Goal: Use online tool/utility: Utilize a website feature to perform a specific function

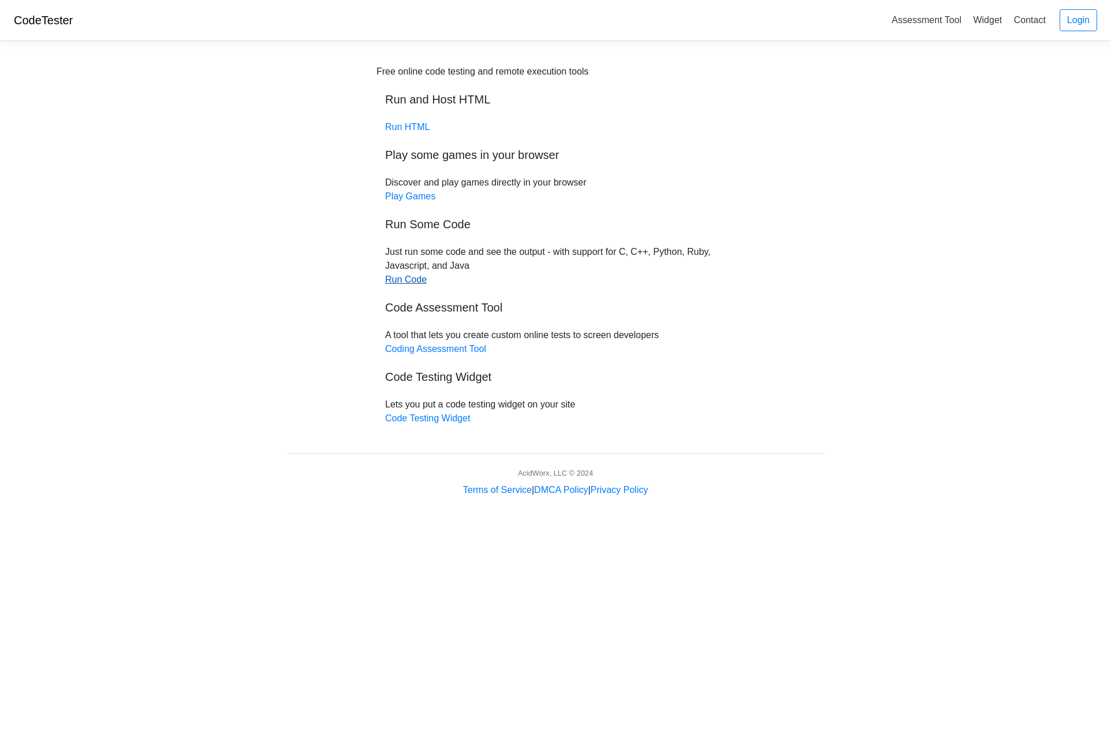
click at [401, 277] on link "Run Code" at bounding box center [406, 279] width 42 height 10
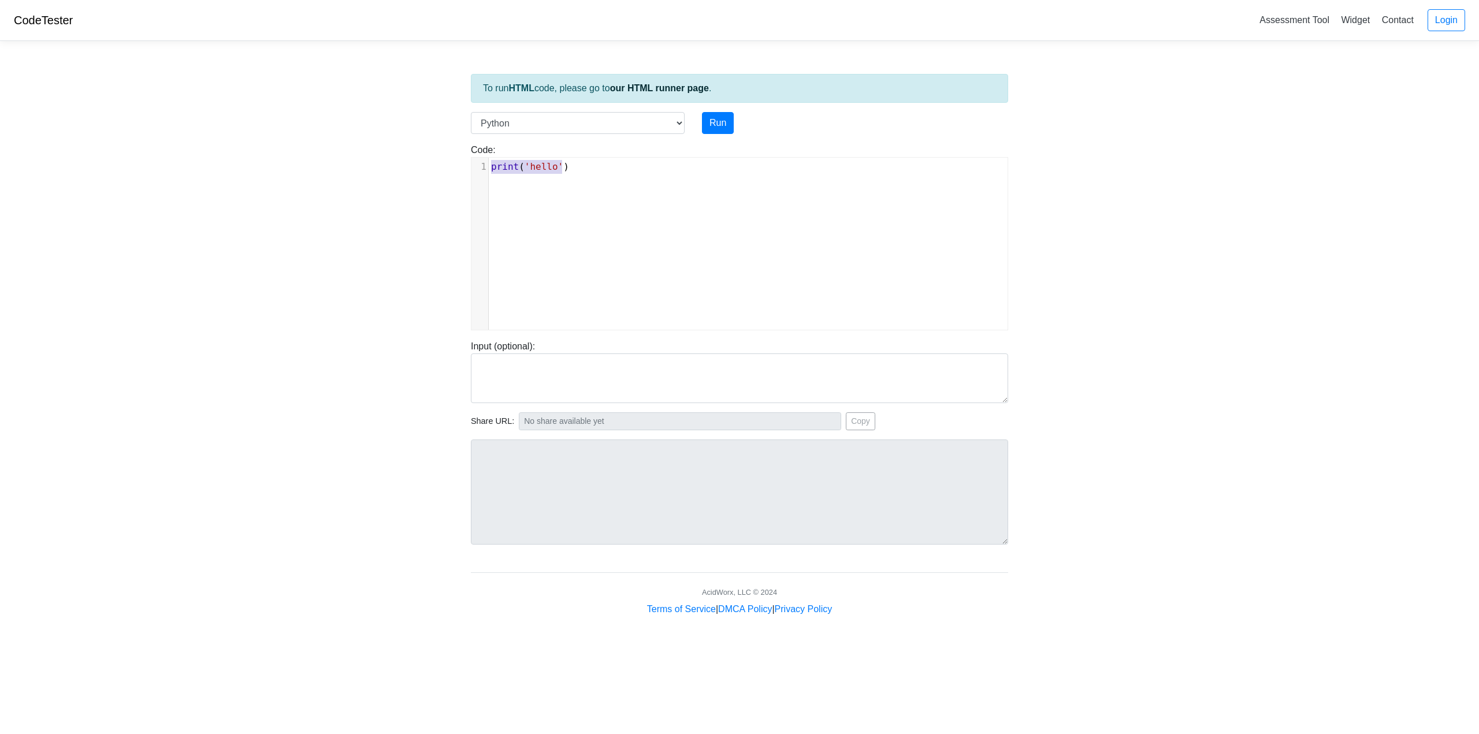
type textarea "print('hello')"
drag, startPoint x: 578, startPoint y: 158, endPoint x: 163, endPoint y: 245, distance: 424.4
click at [163, 245] on body "CodeTester Assessment Tool Widget Contact Login To run HTML code, please go to …" at bounding box center [739, 308] width 1479 height 616
click at [717, 124] on button "Run" at bounding box center [718, 123] width 32 height 22
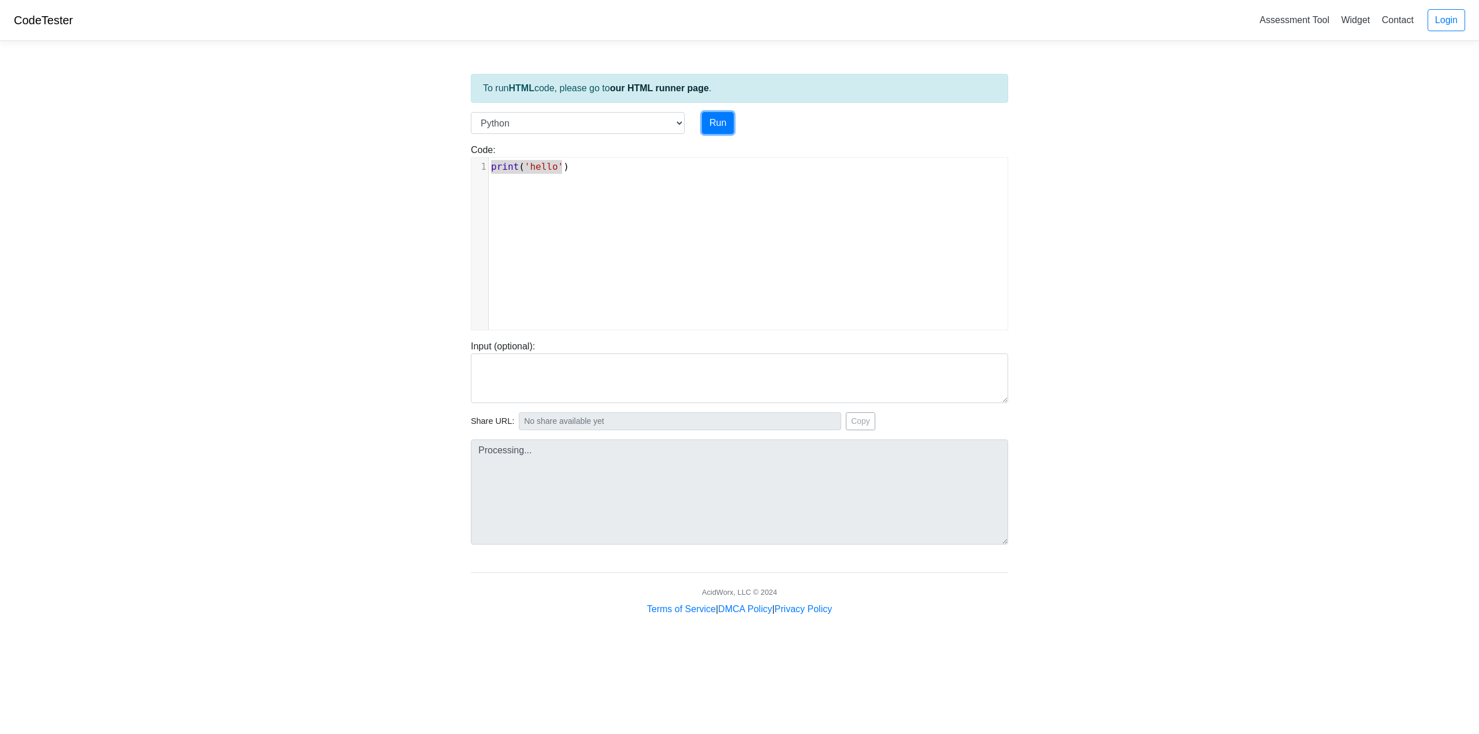
type input "[URL][DOMAIN_NAME]"
type textarea "Stdout: hello"
drag, startPoint x: 551, startPoint y: 166, endPoint x: 557, endPoint y: 176, distance: 11.4
click at [551, 167] on span "'hello'" at bounding box center [544, 166] width 39 height 11
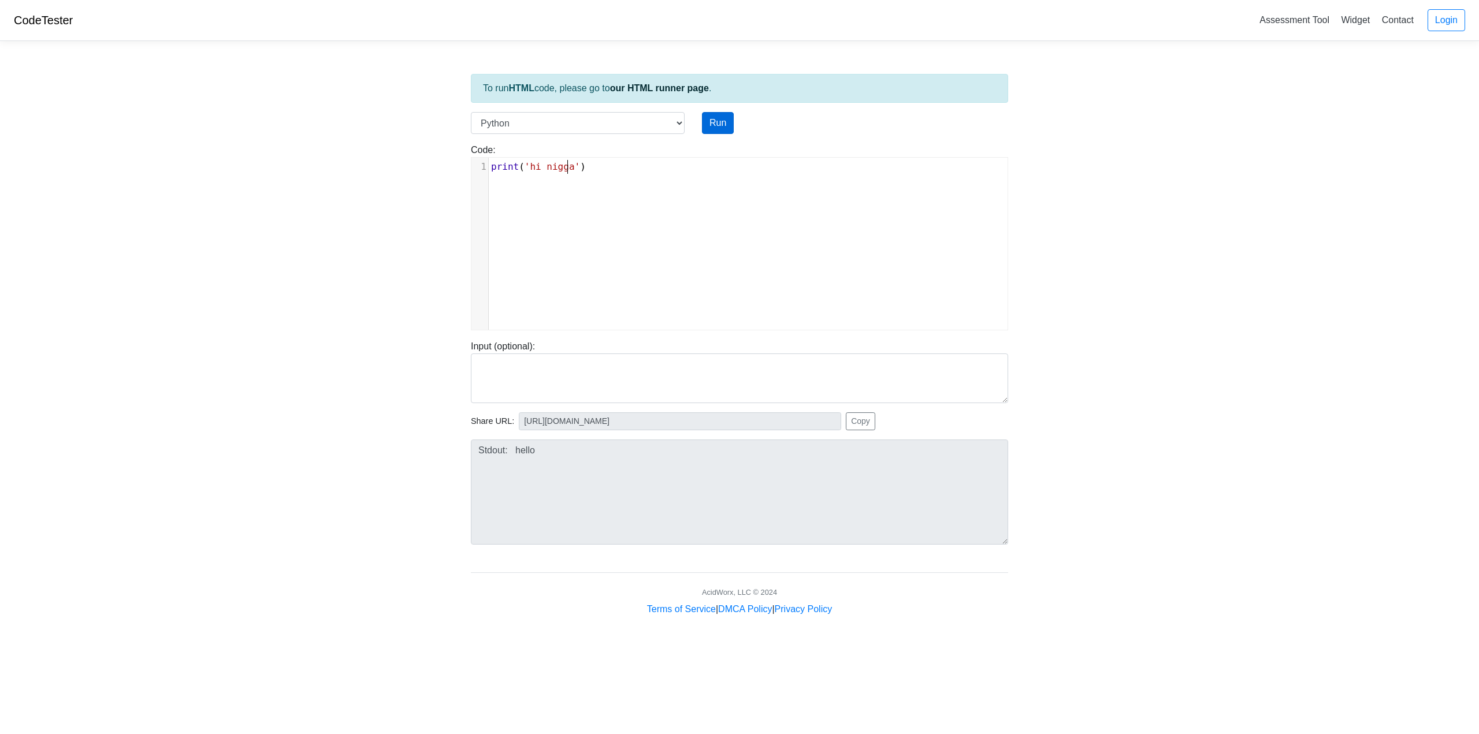
type textarea "hi nigga"
click at [727, 124] on button "Run" at bounding box center [718, 123] width 32 height 22
type input "[URL][DOMAIN_NAME]"
type textarea "Stdout: hi nigga"
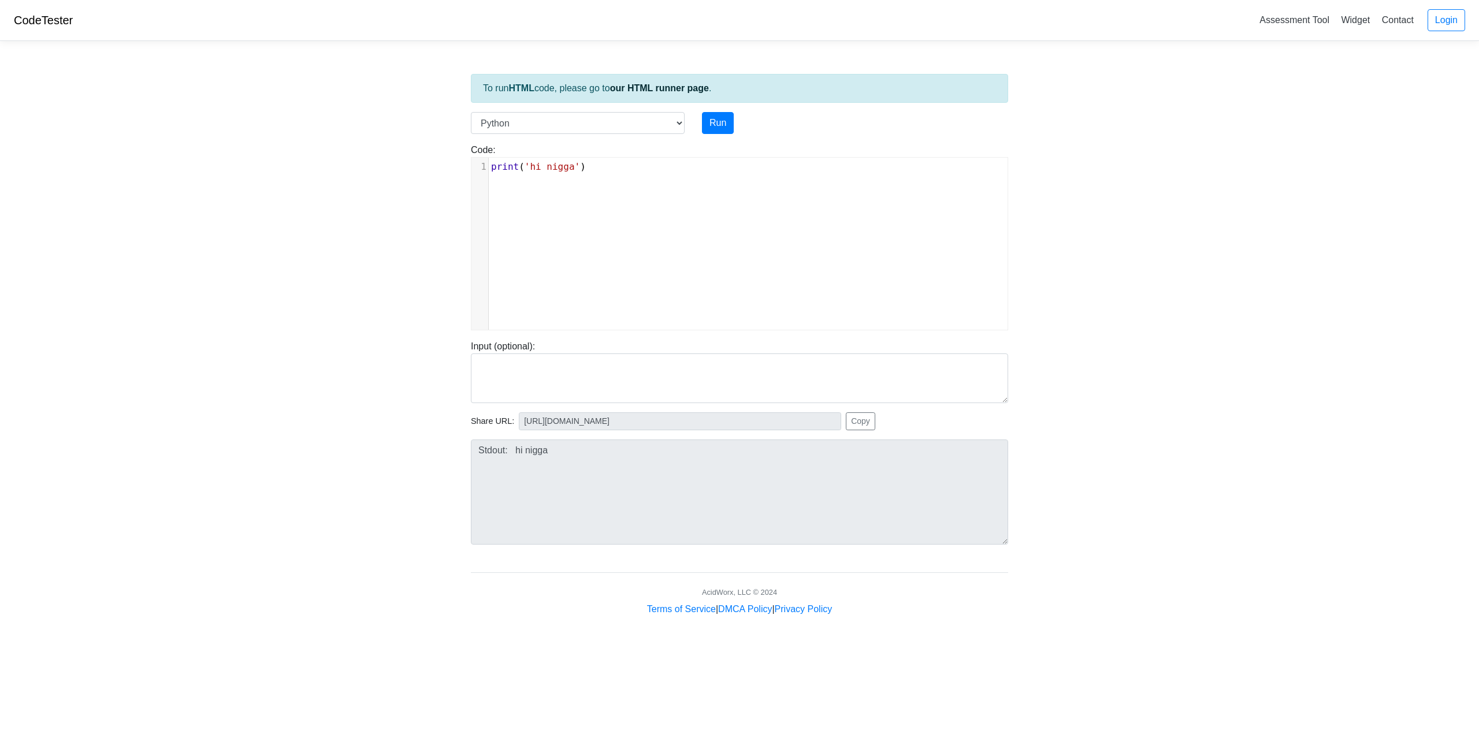
type textarea "gga')"
drag, startPoint x: 587, startPoint y: 164, endPoint x: 202, endPoint y: 256, distance: 395.5
click at [218, 251] on body "CodeTester Assessment Tool Widget Contact Login To run HTML code, please go to …" at bounding box center [739, 308] width 1479 height 616
drag, startPoint x: 598, startPoint y: 174, endPoint x: 270, endPoint y: 190, distance: 328.5
click at [270, 190] on body "CodeTester Assessment Tool Widget Contact Login To run HTML code, please go to …" at bounding box center [739, 308] width 1479 height 616
